Goal: Navigation & Orientation: Find specific page/section

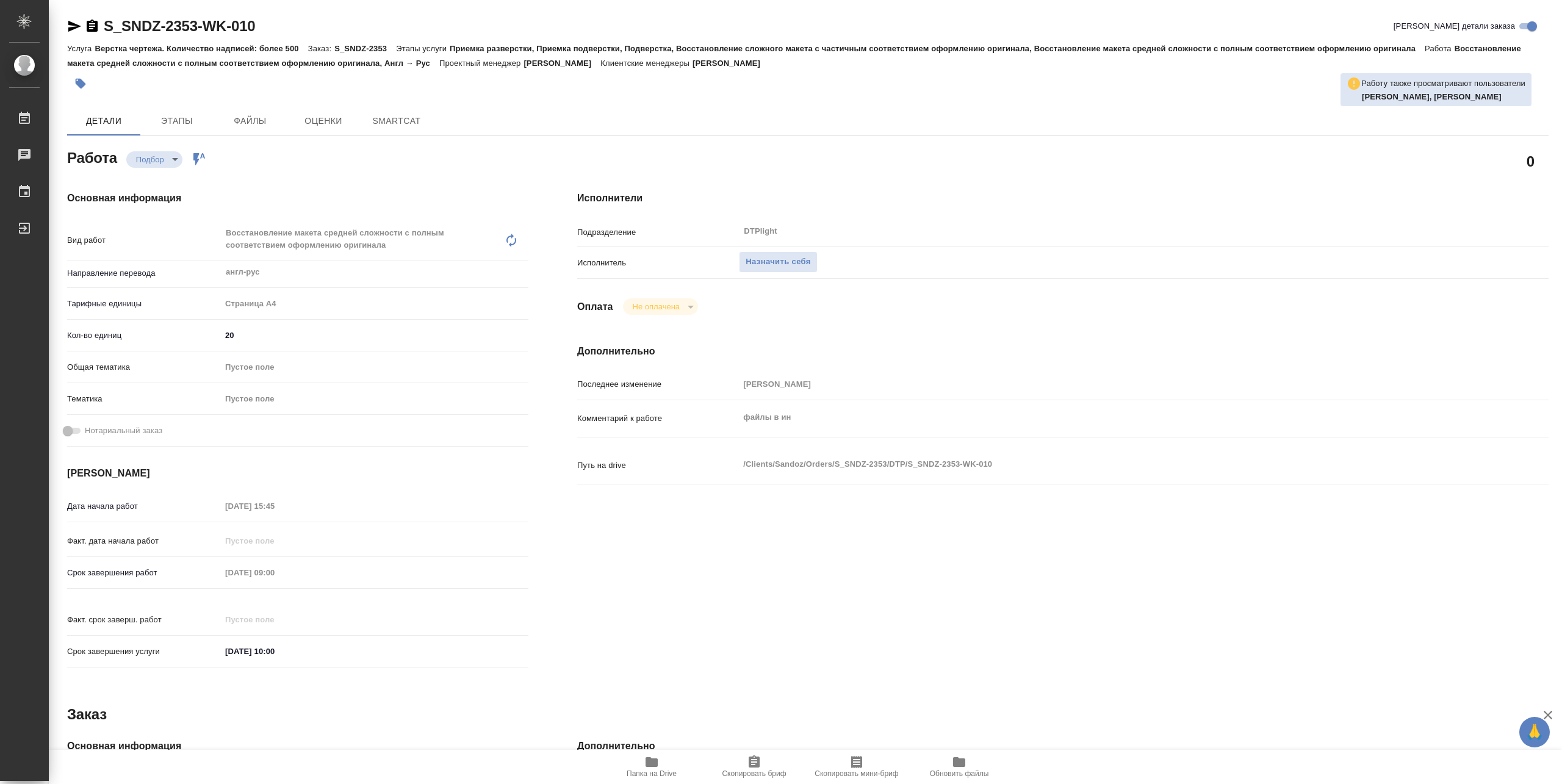
type textarea "x"
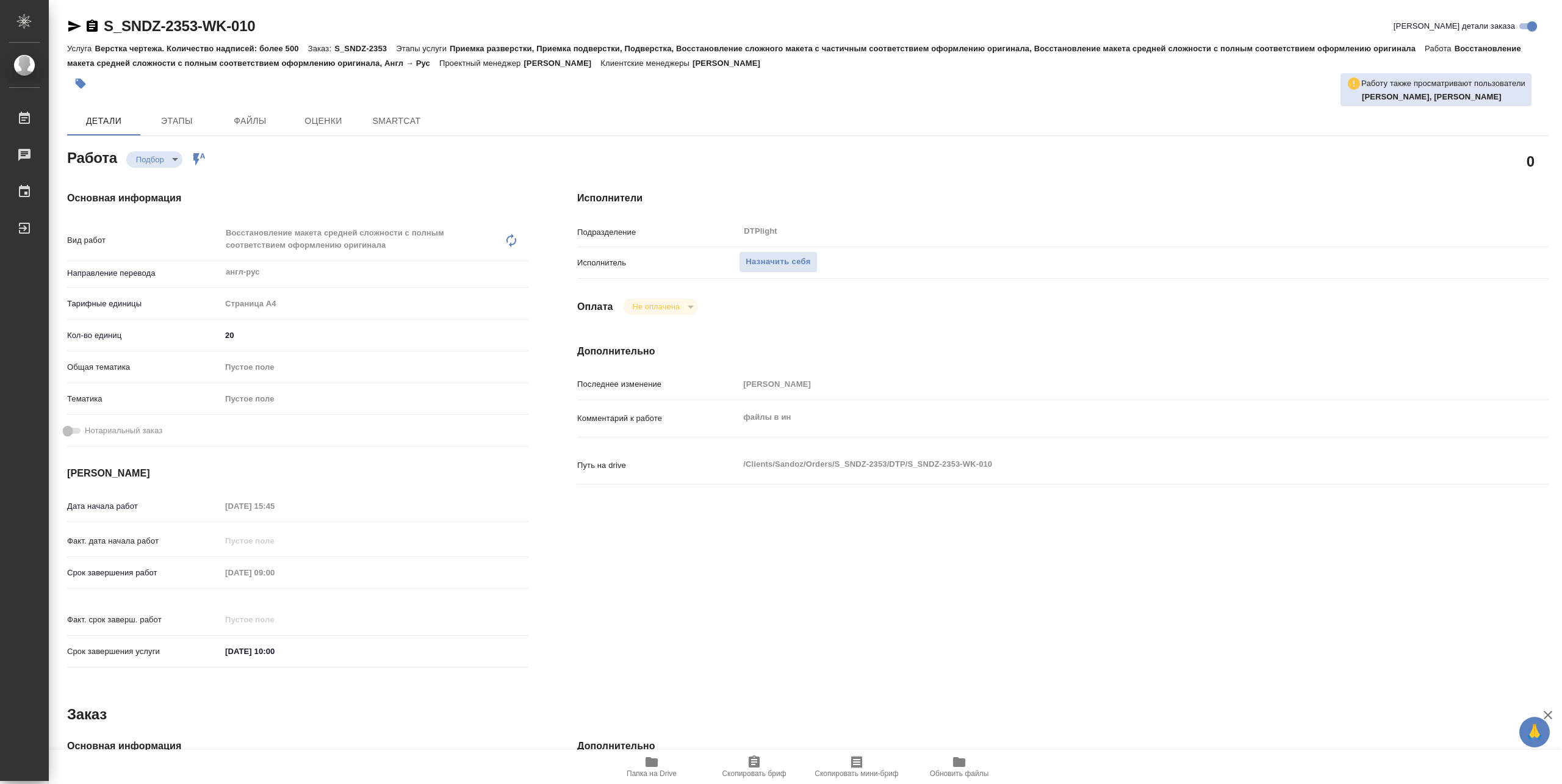
type textarea "x"
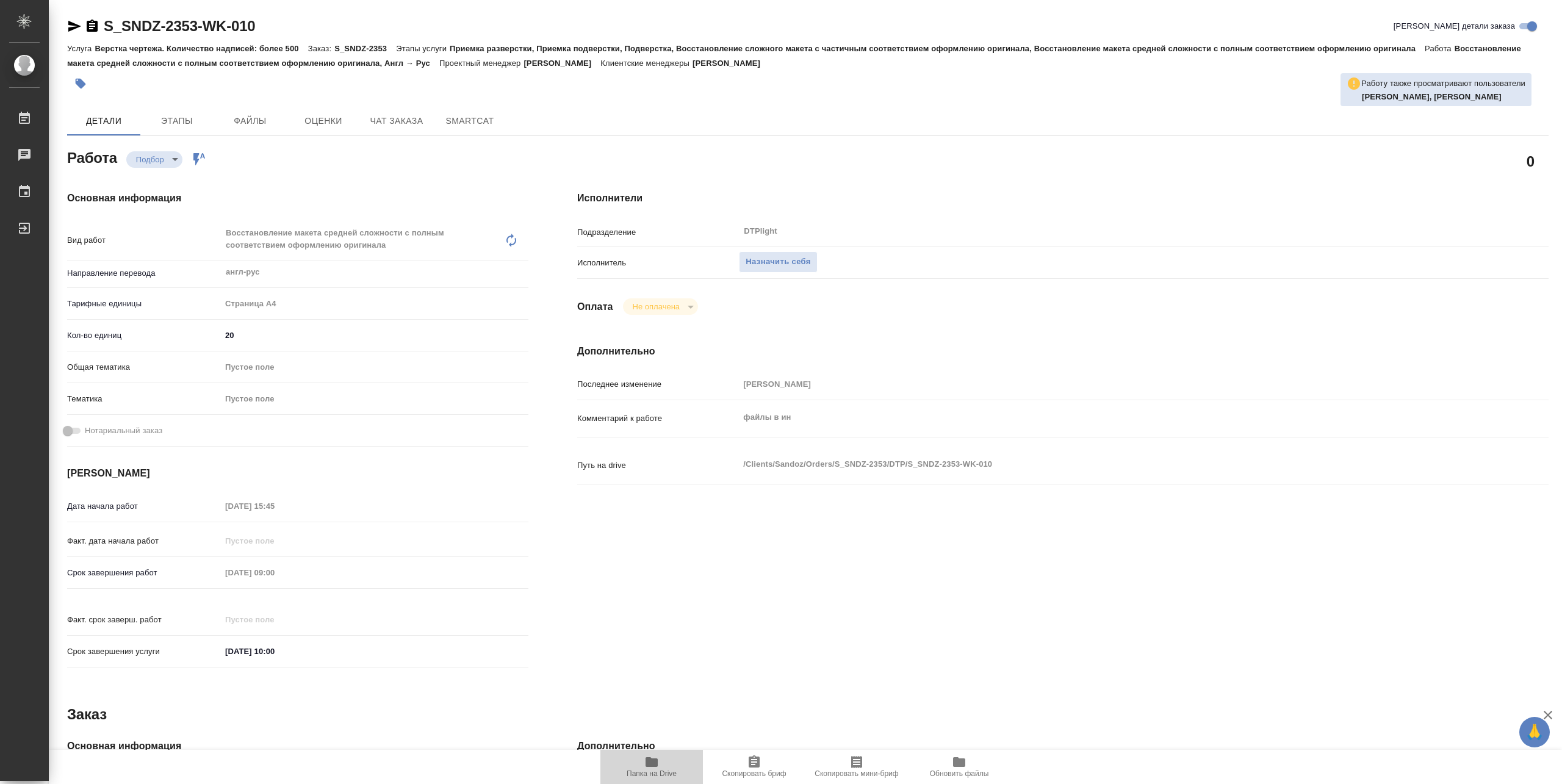
click at [657, 766] on icon "button" at bounding box center [652, 761] width 12 height 10
type textarea "x"
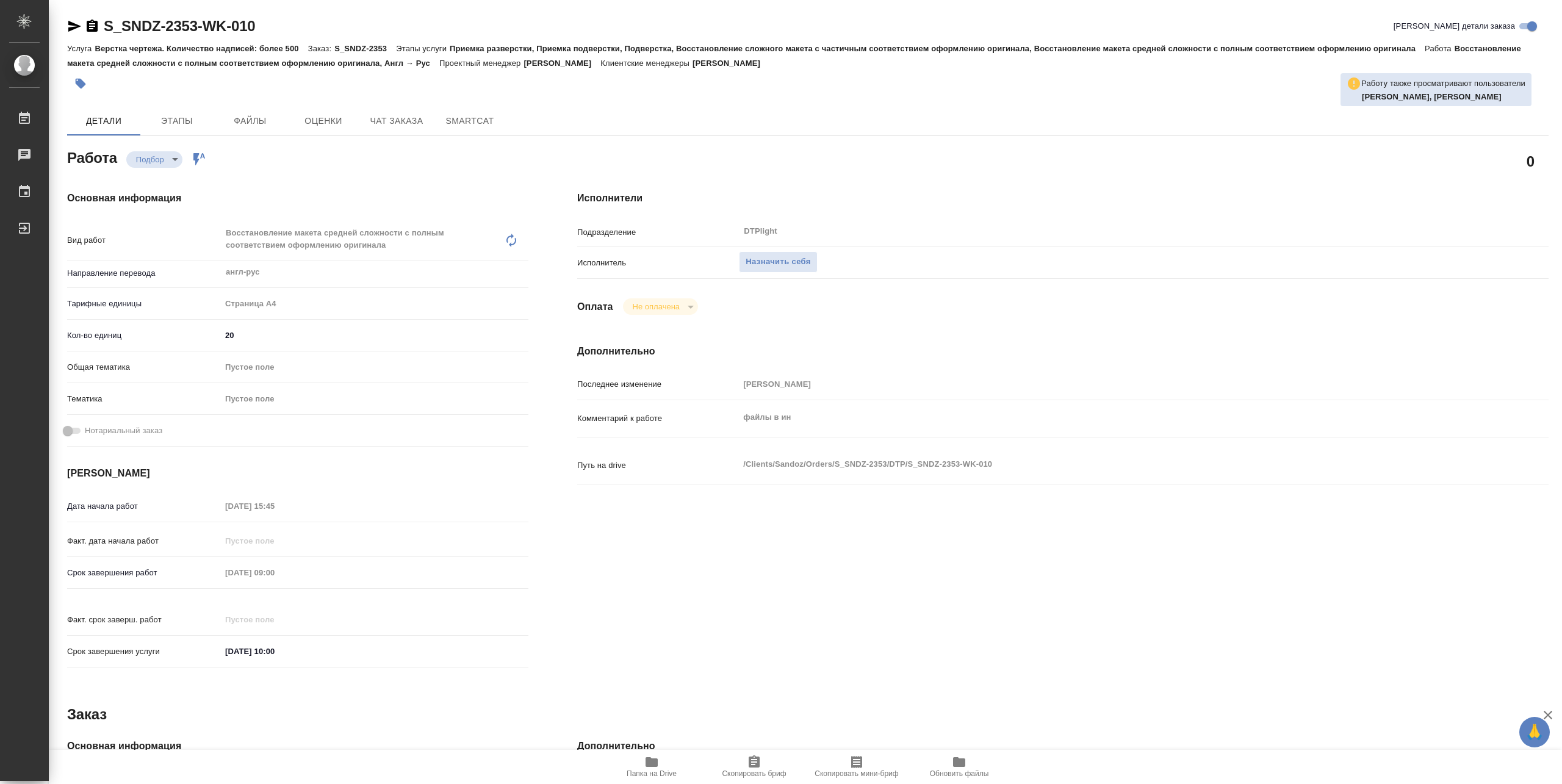
type textarea "x"
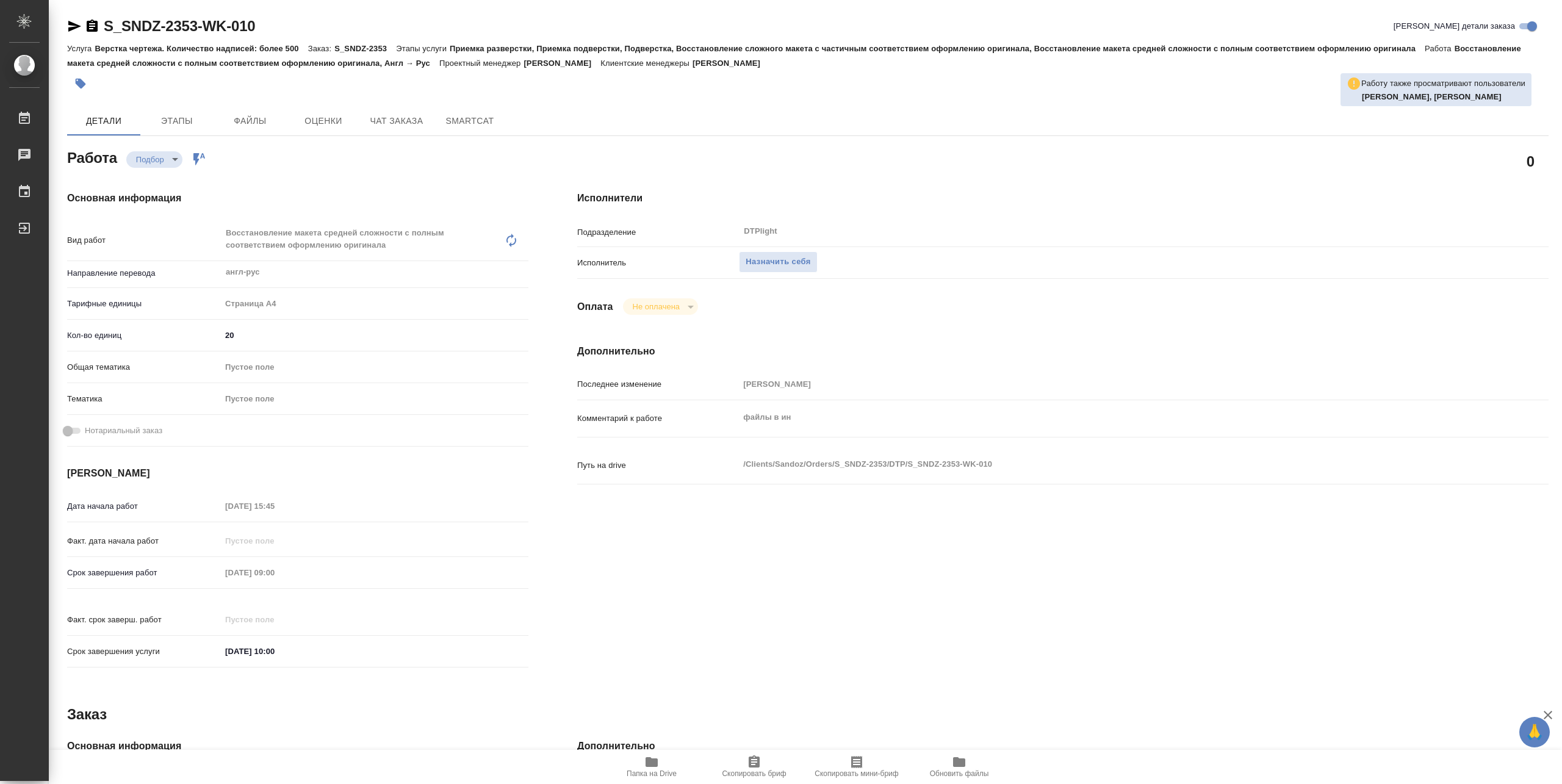
type textarea "x"
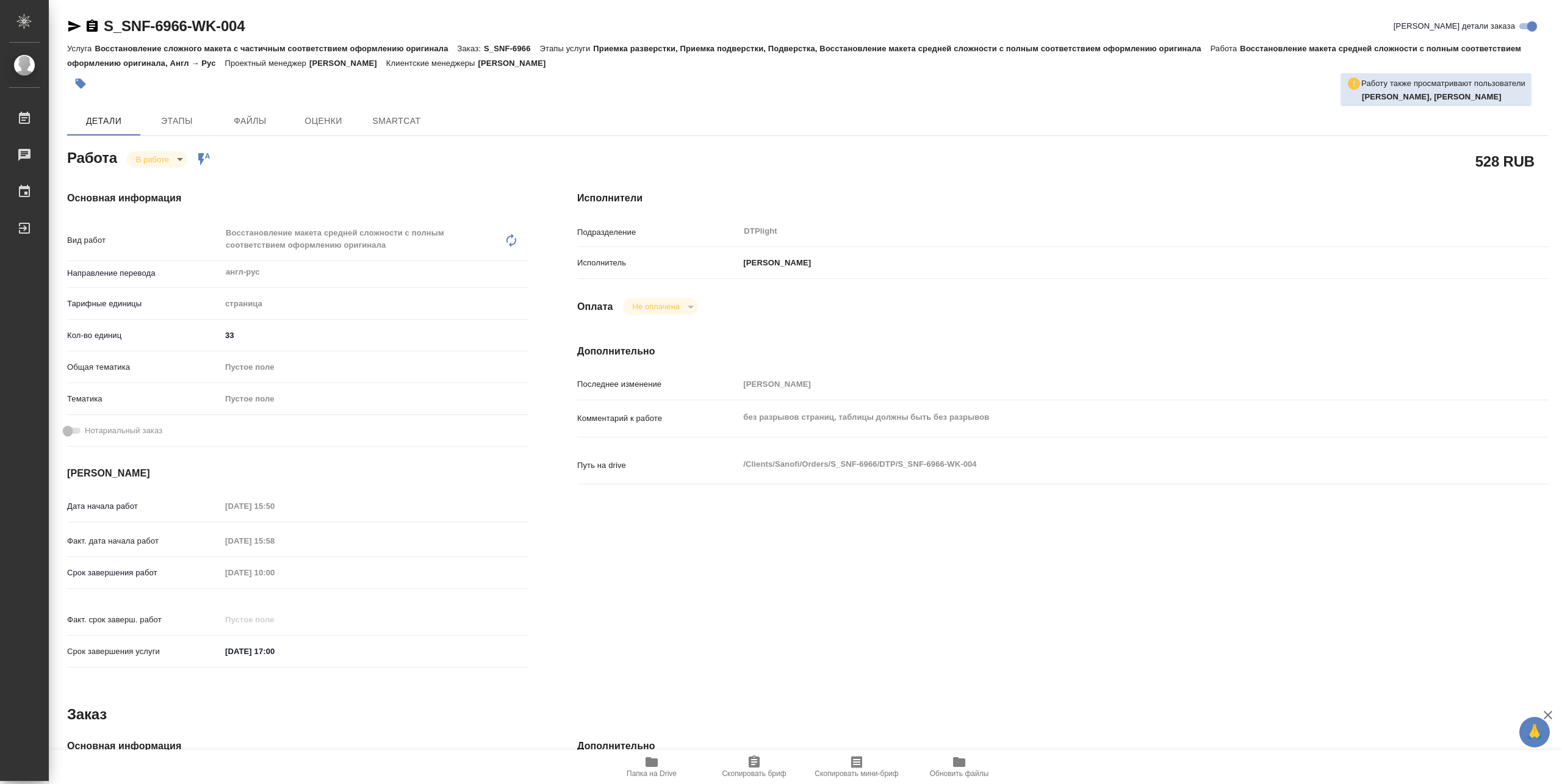
type textarea "x"
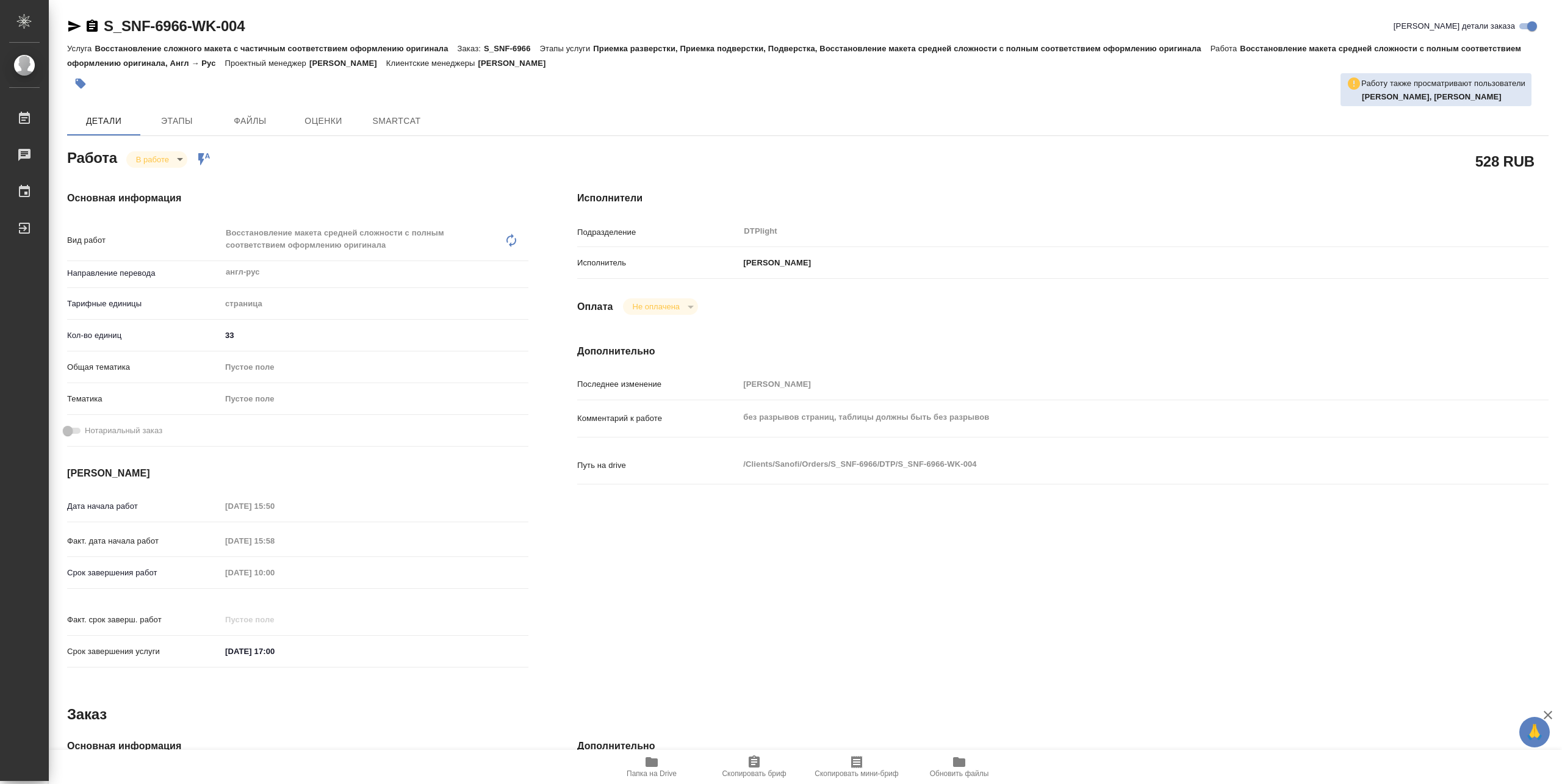
type textarea "x"
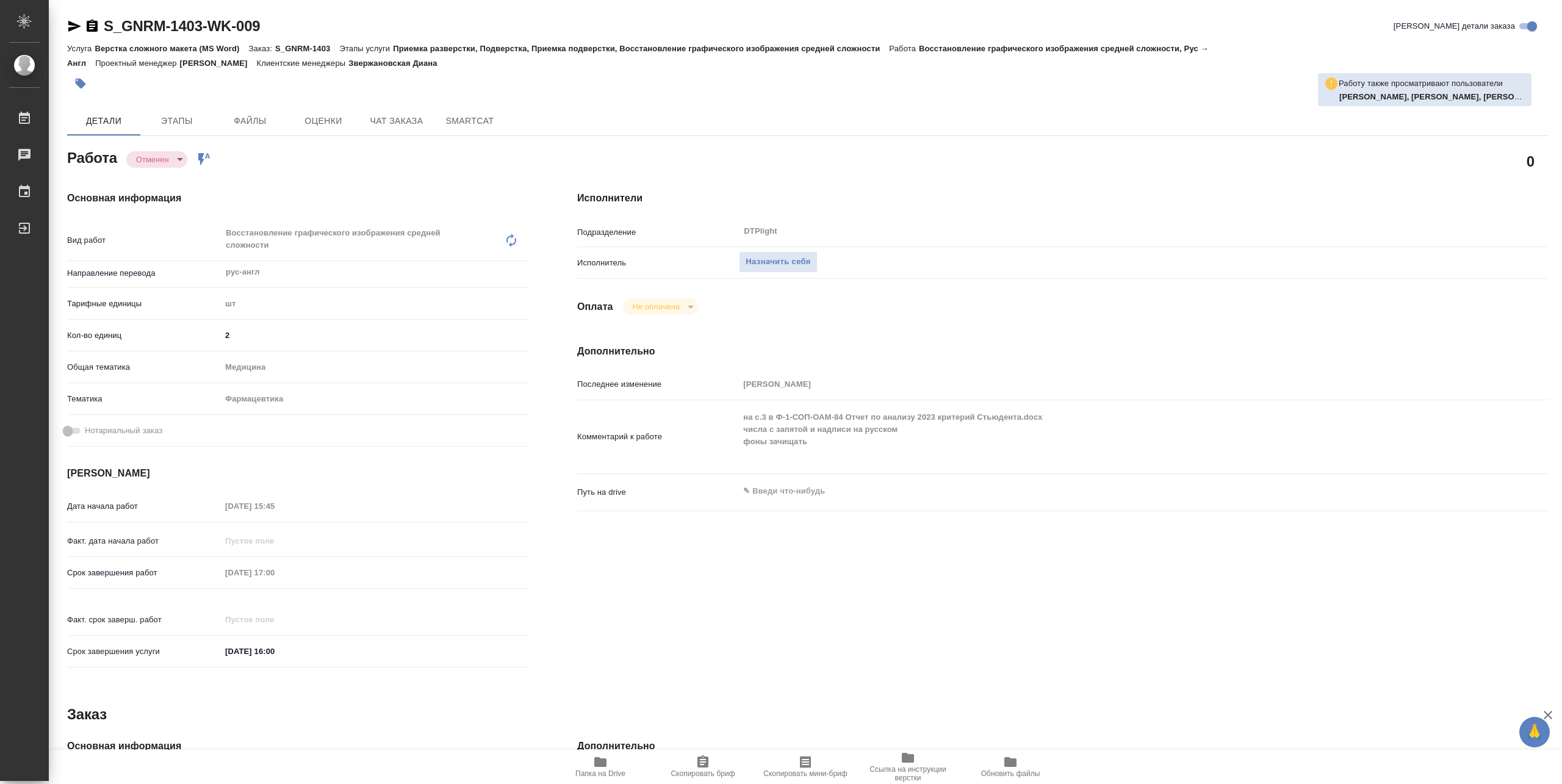
click at [599, 776] on span "Папка на Drive" at bounding box center [600, 773] width 50 height 9
